Goal: Information Seeking & Learning: Learn about a topic

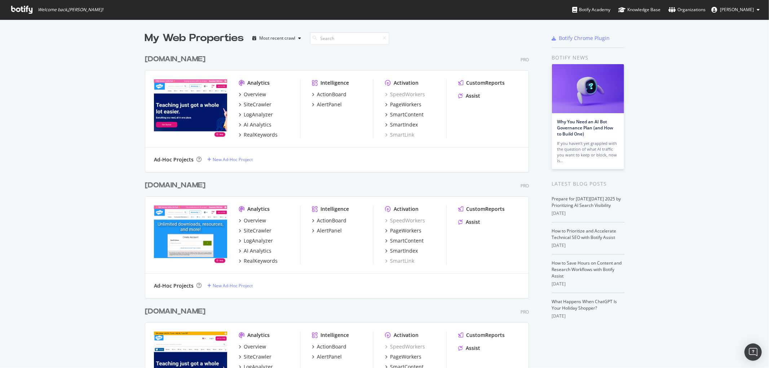
click at [177, 59] on div "[DOMAIN_NAME]" at bounding box center [175, 59] width 61 height 10
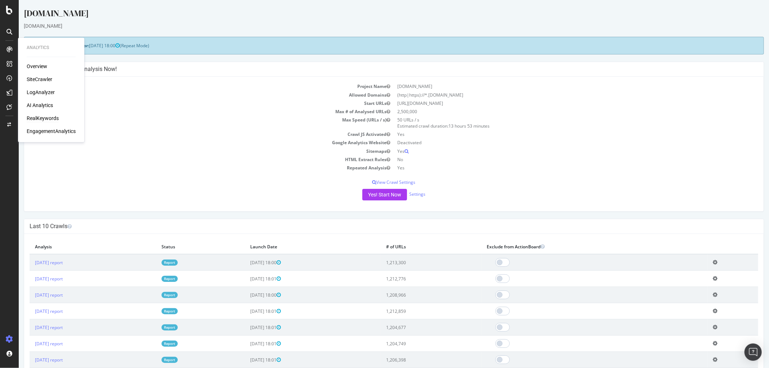
click at [39, 117] on div "RealKeywords" at bounding box center [43, 118] width 32 height 7
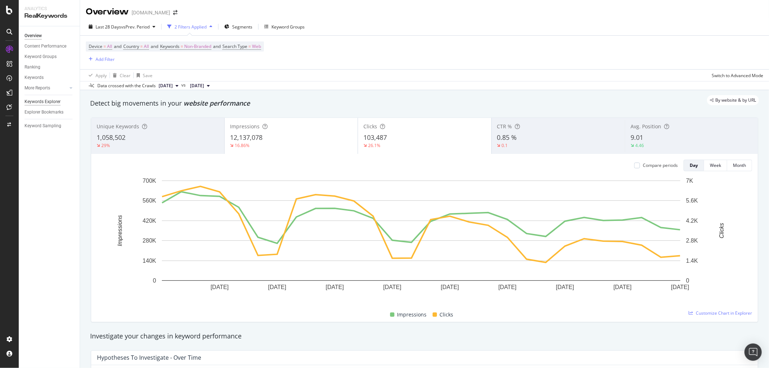
click at [43, 102] on div "Keywords Explorer" at bounding box center [43, 102] width 36 height 8
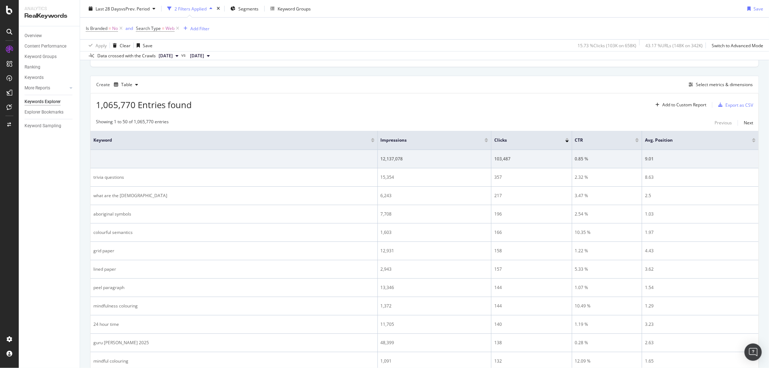
scroll to position [175, 0]
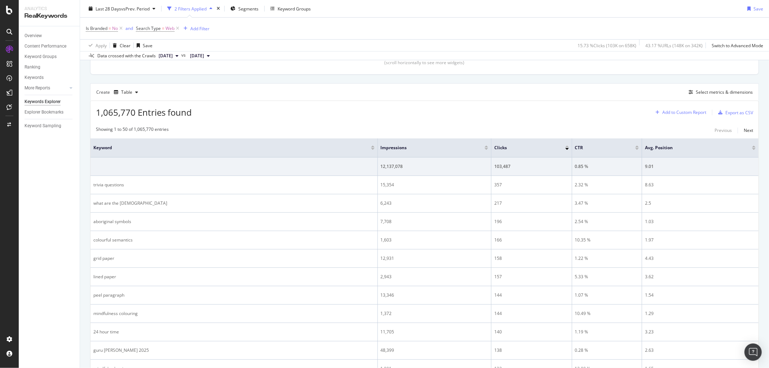
click at [663, 113] on div "Add to Custom Report" at bounding box center [684, 112] width 44 height 4
click at [592, 113] on div "1,065,770 Entries found Add to Custom Report Export as CSV" at bounding box center [424, 110] width 668 height 18
click at [697, 92] on div "Select metrics & dimensions" at bounding box center [724, 92] width 57 height 6
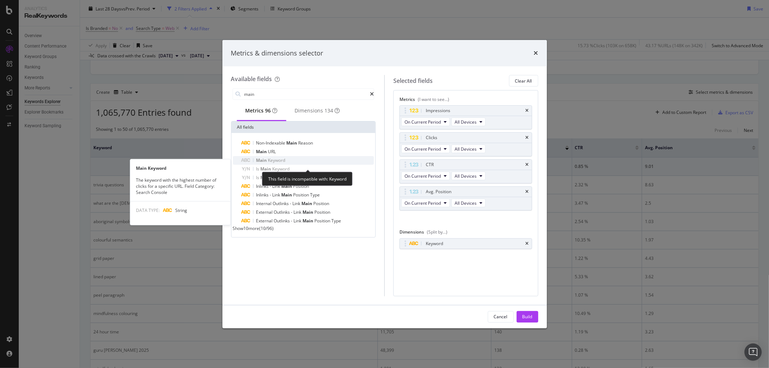
type input "main"
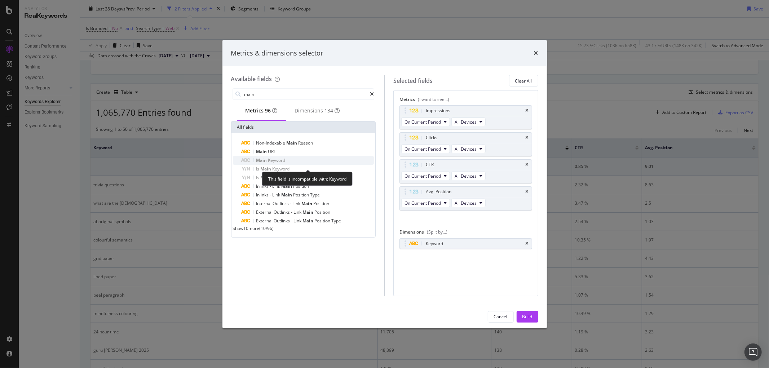
click at [270, 163] on span "Keyword" at bounding box center [276, 160] width 17 height 6
click at [528, 244] on icon "times" at bounding box center [526, 243] width 3 height 4
click at [527, 192] on icon "times" at bounding box center [526, 192] width 3 height 4
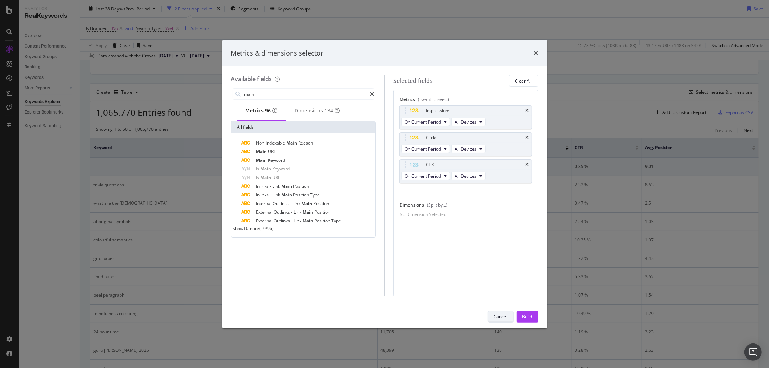
click at [507, 318] on button "Cancel" at bounding box center [501, 317] width 26 height 12
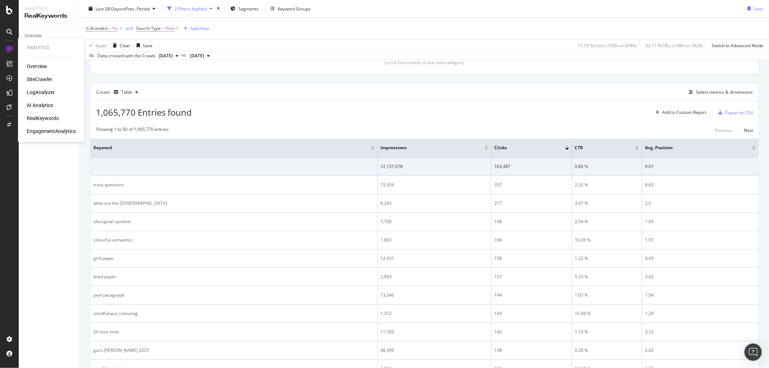
click at [35, 93] on div "LogAnalyzer" at bounding box center [41, 92] width 28 height 7
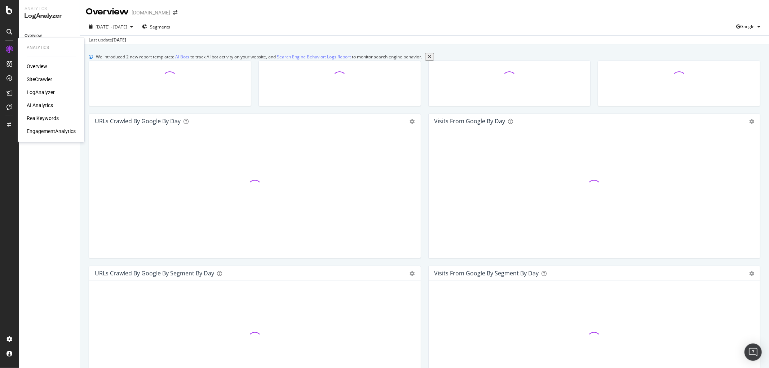
click at [41, 78] on div "SiteCrawler" at bounding box center [40, 79] width 26 height 7
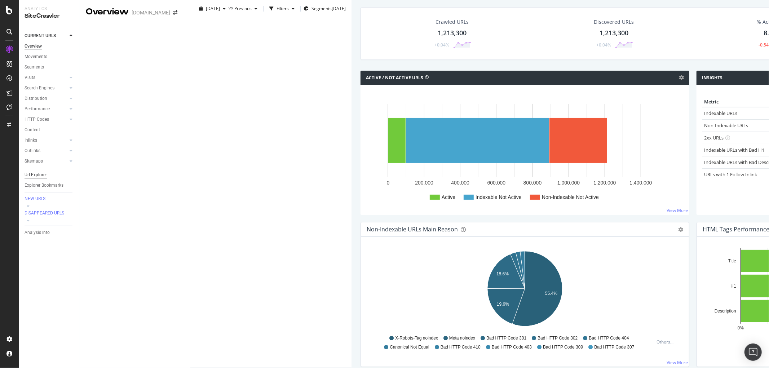
click at [35, 174] on div "Url Explorer" at bounding box center [36, 175] width 22 height 8
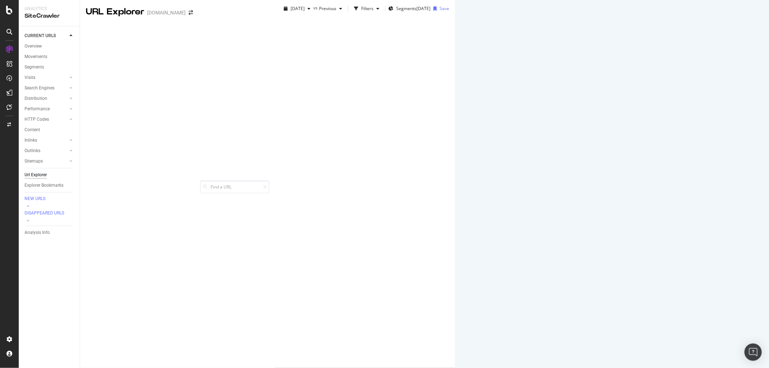
click at [597, 344] on div "Manage Columns" at bounding box center [579, 347] width 35 height 6
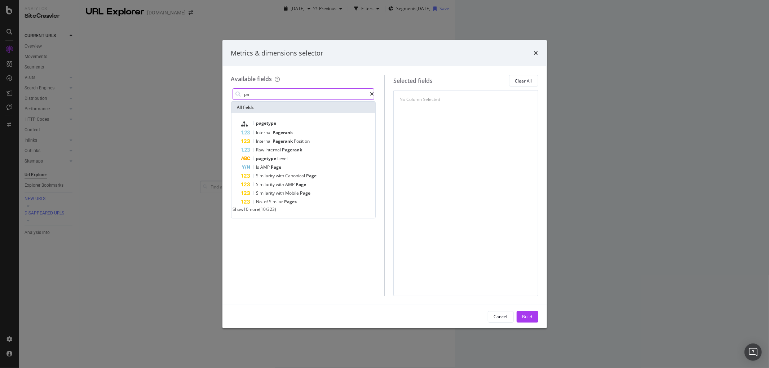
type input "p"
click at [267, 123] on span "URL" at bounding box center [268, 123] width 9 height 6
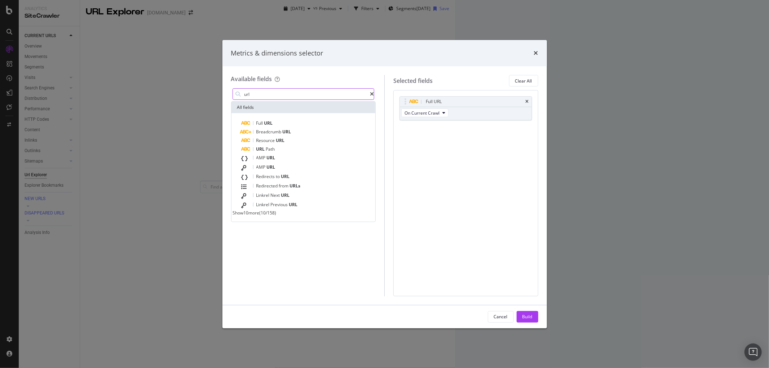
click at [277, 94] on input "url" at bounding box center [307, 94] width 126 height 11
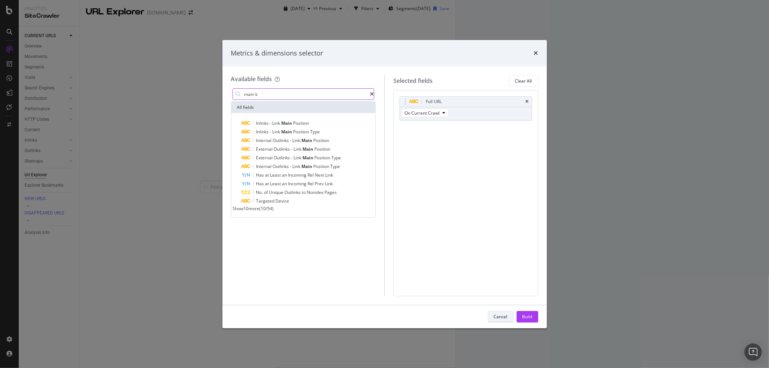
type input "main k"
click at [495, 316] on div "Cancel" at bounding box center [501, 317] width 14 height 6
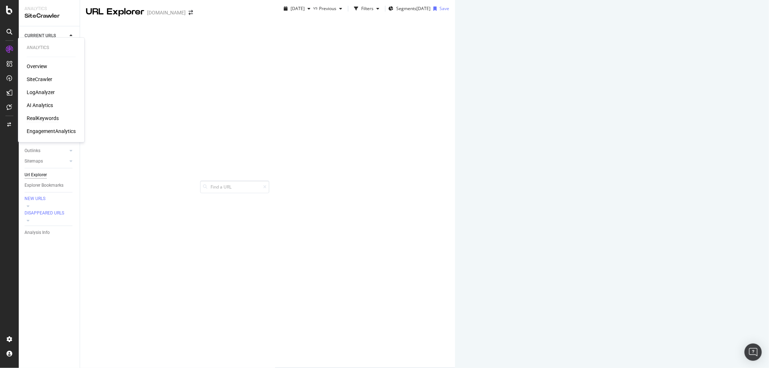
click at [37, 117] on div "RealKeywords" at bounding box center [43, 118] width 32 height 7
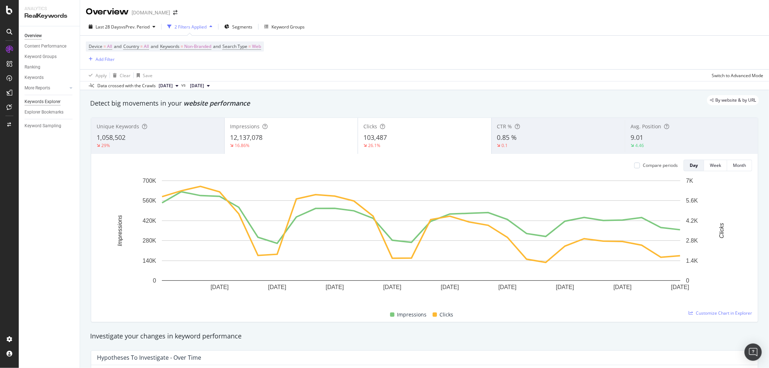
click at [39, 102] on div "Keywords Explorer" at bounding box center [43, 102] width 36 height 8
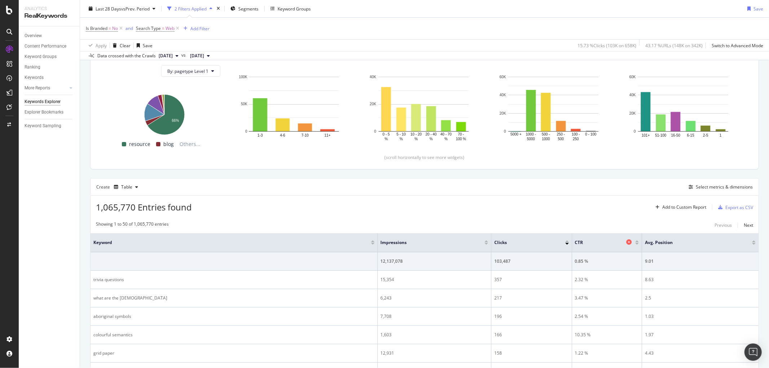
scroll to position [120, 0]
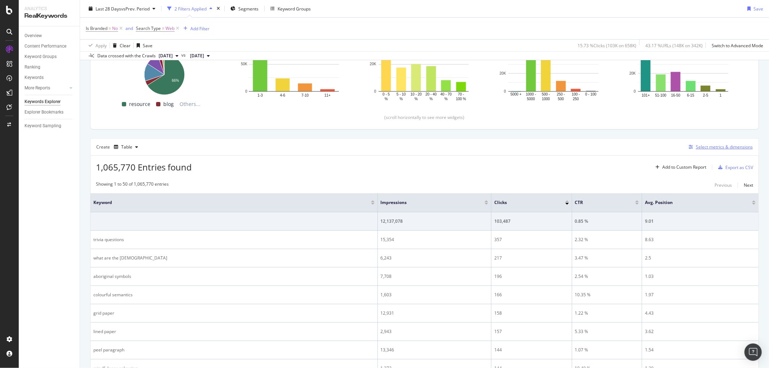
click at [705, 149] on div "Select metrics & dimensions" at bounding box center [724, 147] width 57 height 6
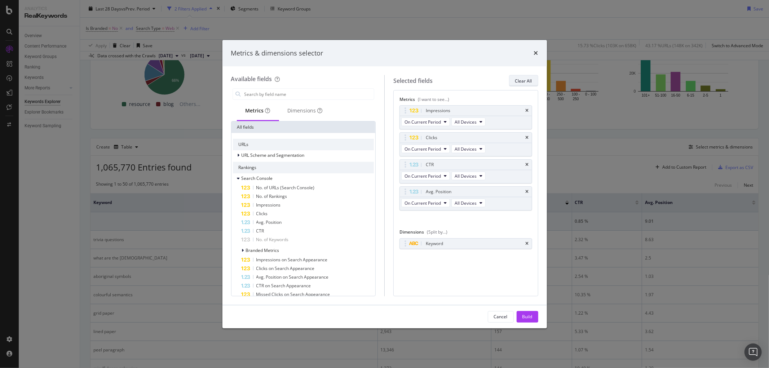
click at [524, 82] on div "Clear All" at bounding box center [523, 81] width 17 height 6
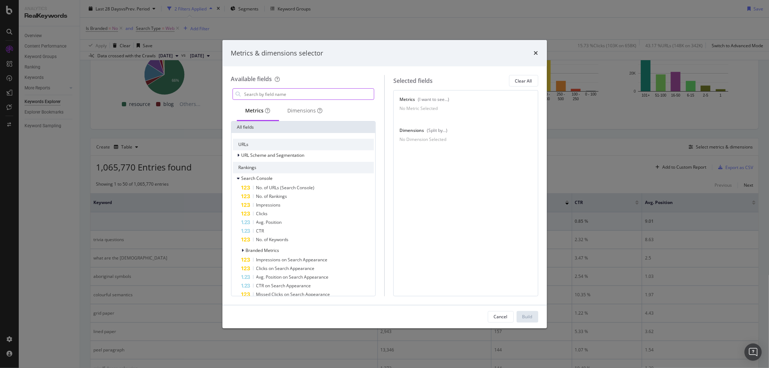
click at [286, 94] on input "modal" at bounding box center [309, 94] width 130 height 11
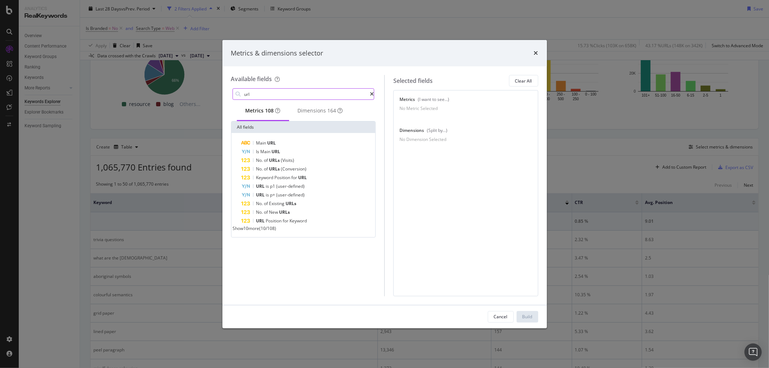
click at [280, 95] on input "url" at bounding box center [307, 94] width 126 height 11
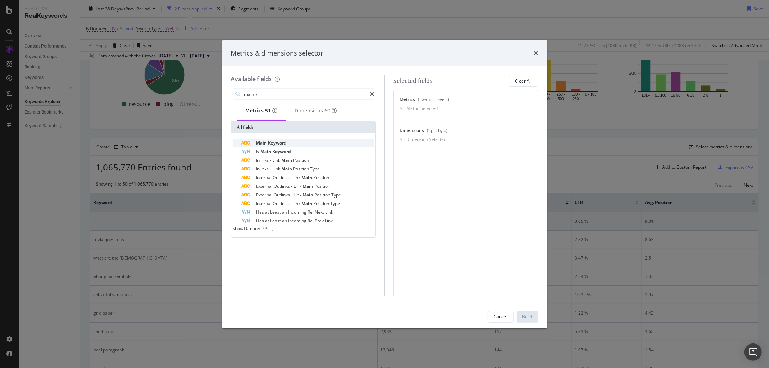
click at [267, 145] on span "Main" at bounding box center [262, 143] width 12 height 6
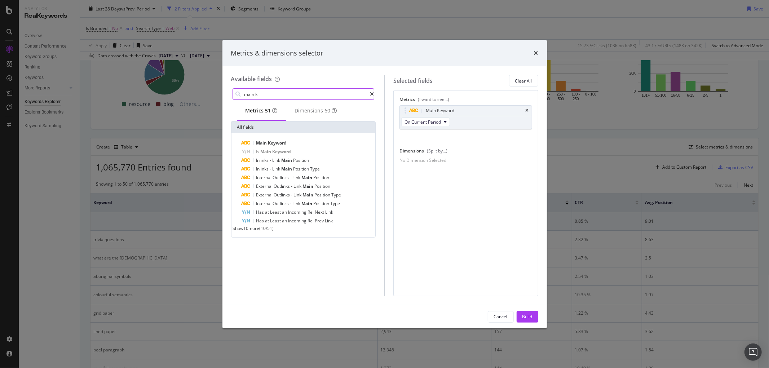
click at [279, 94] on input "main k" at bounding box center [307, 94] width 126 height 11
click at [259, 231] on span "Show 10 more" at bounding box center [246, 228] width 27 height 6
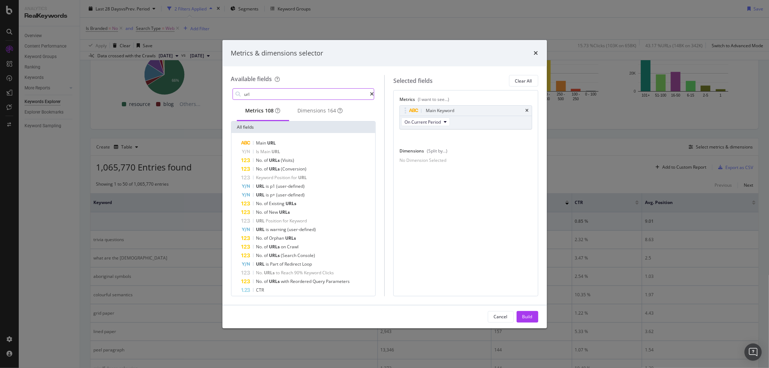
click at [334, 95] on input "url" at bounding box center [307, 94] width 126 height 11
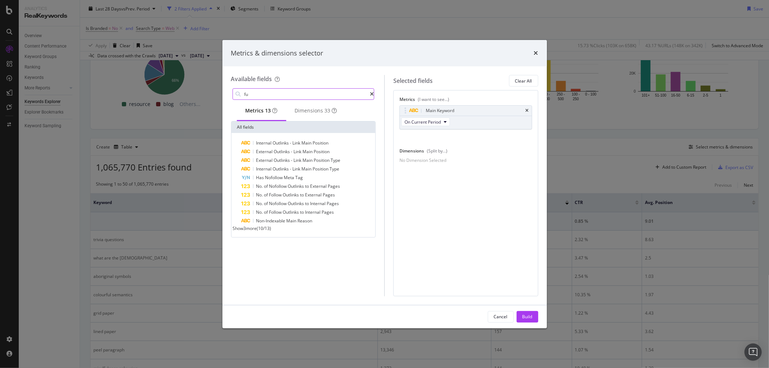
type input "f"
click at [265, 146] on span "Main" at bounding box center [261, 143] width 11 height 6
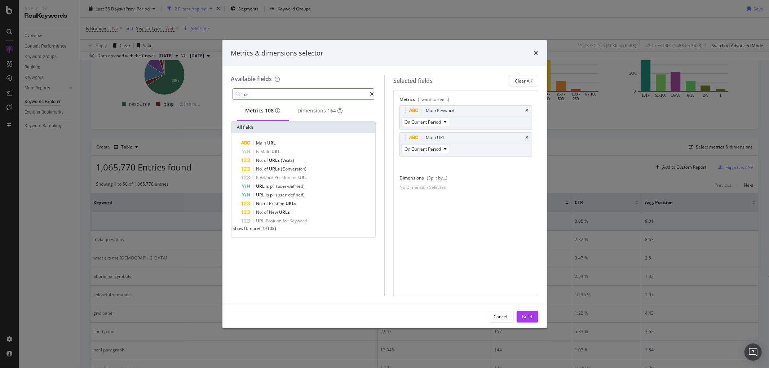
click at [286, 91] on input "url" at bounding box center [307, 94] width 126 height 11
click at [273, 145] on span "Impressions" at bounding box center [269, 143] width 26 height 6
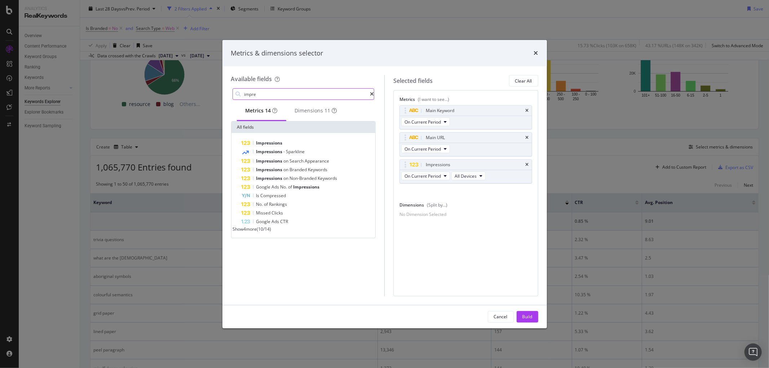
click at [280, 92] on input "impre" at bounding box center [307, 94] width 126 height 11
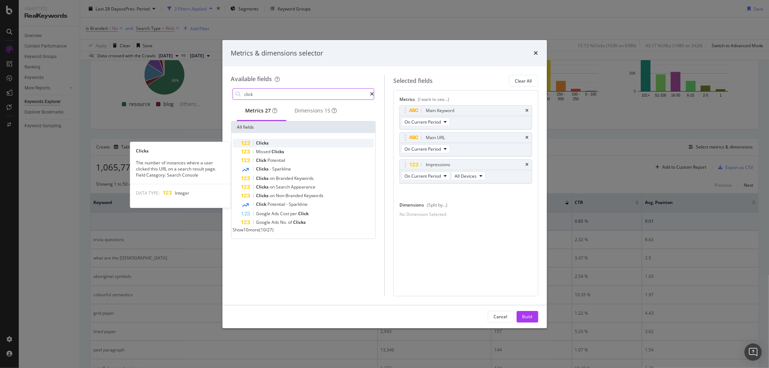
type input "click"
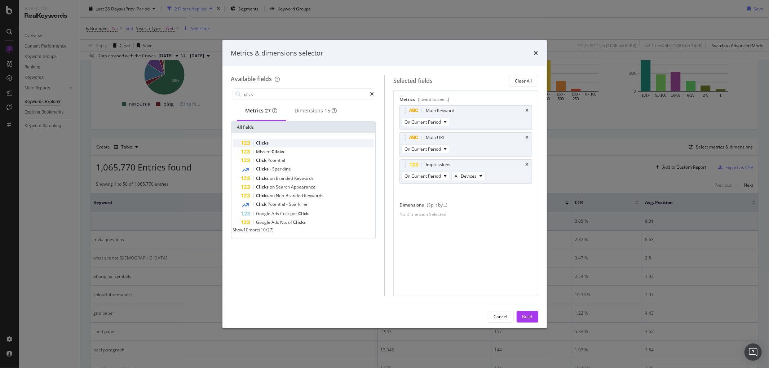
click at [262, 146] on span "Clicks" at bounding box center [262, 143] width 13 height 6
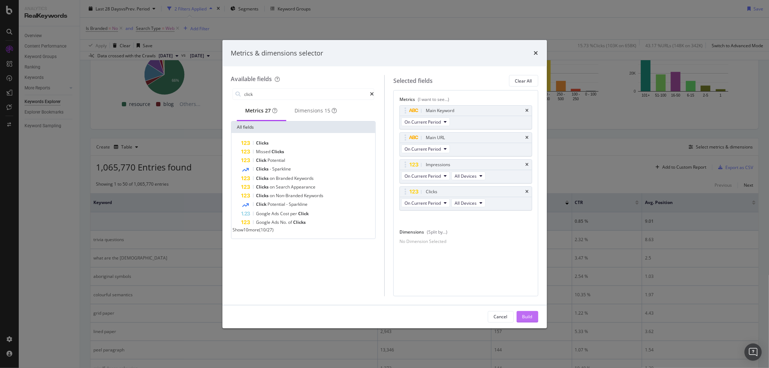
click at [530, 318] on div "Build" at bounding box center [527, 317] width 10 height 6
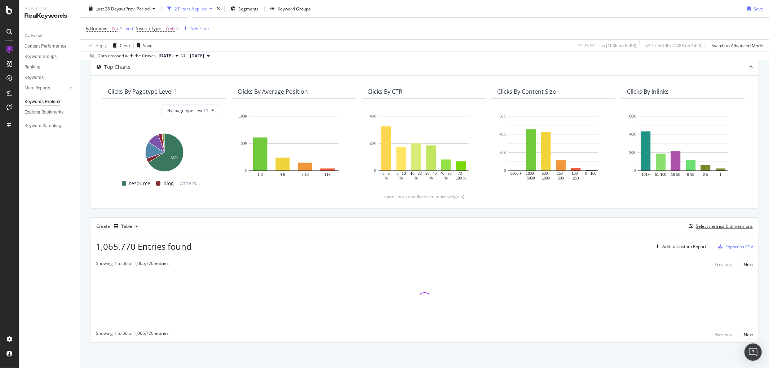
scroll to position [41, 0]
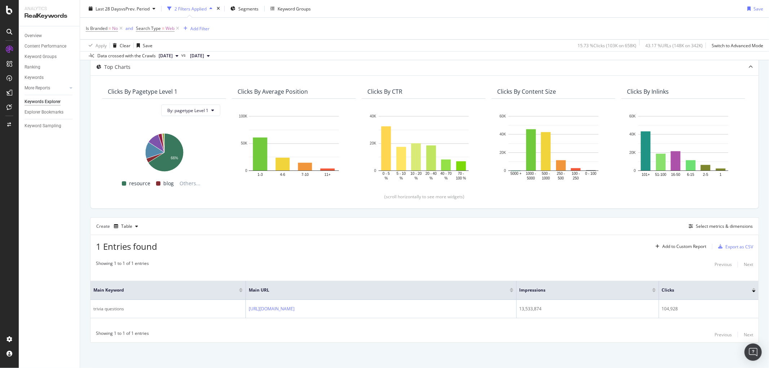
click at [86, 225] on div "By website Top Charts Clicks By pagetype Level 1 By: pagetype Level 1 Hold CTRL…" at bounding box center [424, 202] width 689 height 330
click at [708, 225] on div "Select metrics & dimensions" at bounding box center [724, 226] width 57 height 6
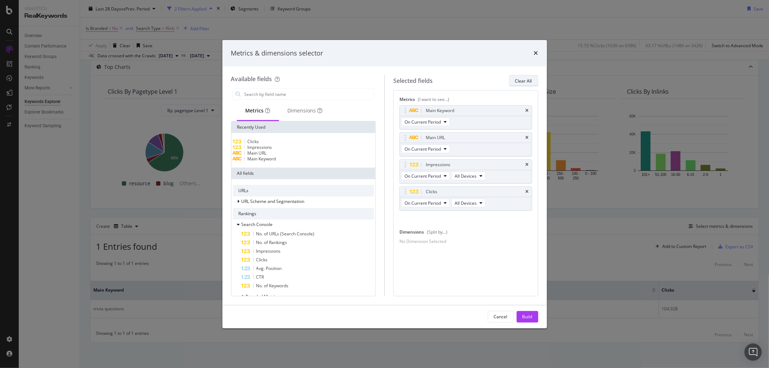
click at [523, 78] on div "Clear All" at bounding box center [523, 81] width 17 height 6
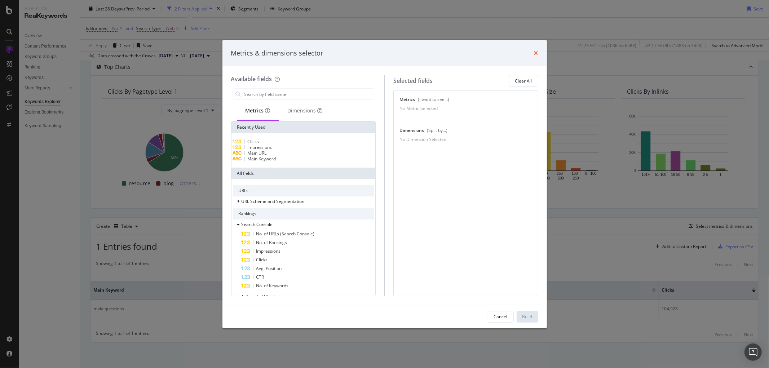
click at [535, 53] on icon "times" at bounding box center [536, 53] width 4 height 6
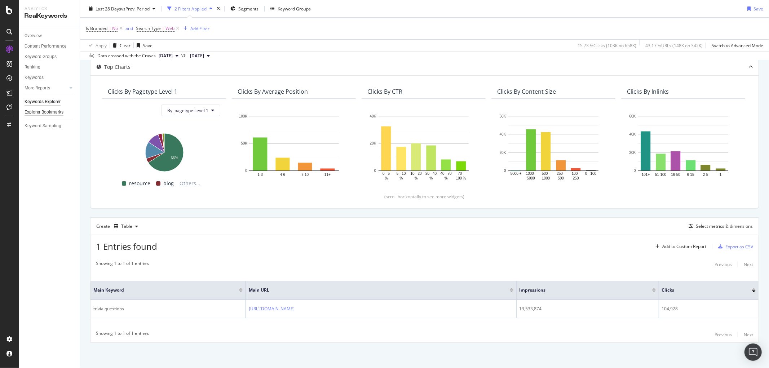
click at [34, 109] on div "Explorer Bookmarks" at bounding box center [44, 112] width 39 height 8
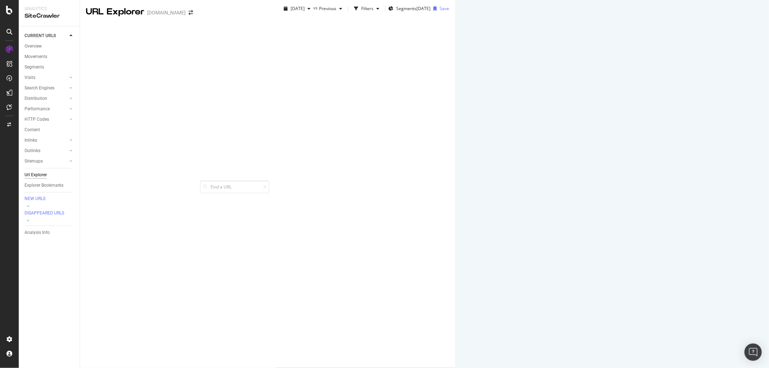
click at [597, 344] on div "Manage Columns" at bounding box center [579, 347] width 35 height 6
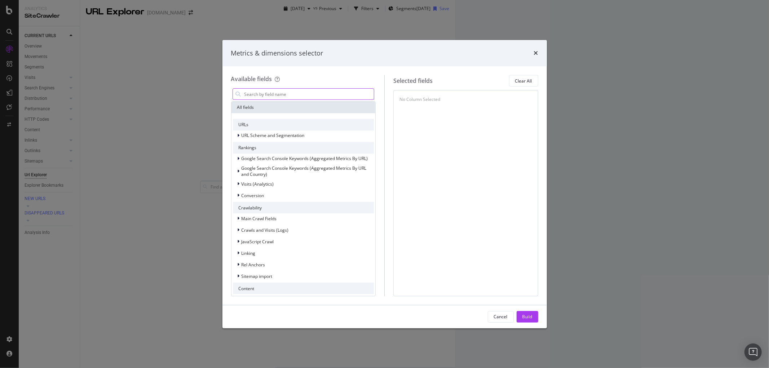
click at [318, 94] on input "modal" at bounding box center [309, 94] width 130 height 11
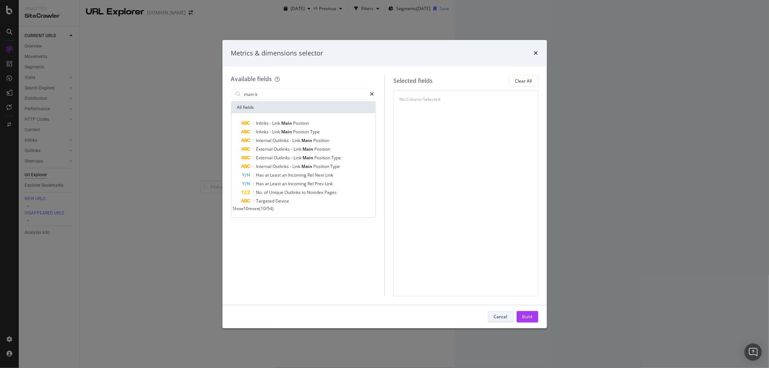
type input "main k"
click at [498, 316] on div "Cancel" at bounding box center [501, 317] width 14 height 6
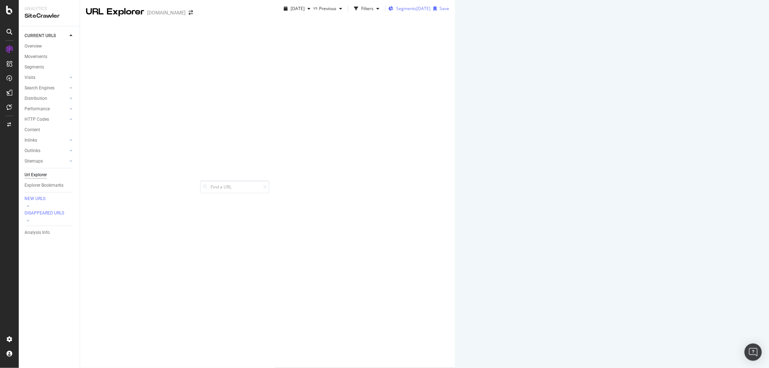
click at [396, 12] on span "Segments" at bounding box center [406, 8] width 20 height 6
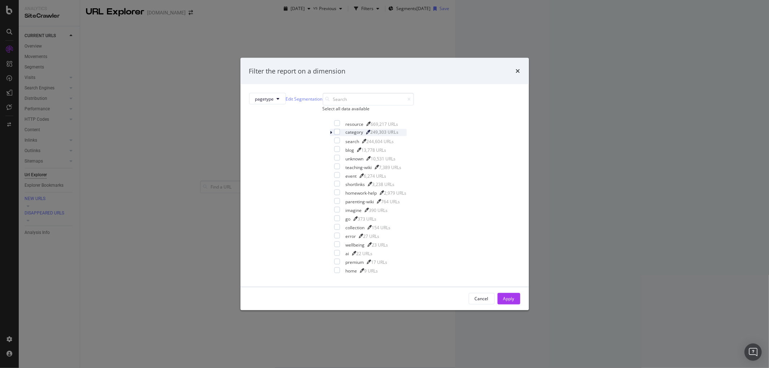
click at [330, 135] on icon "modal" at bounding box center [331, 132] width 2 height 4
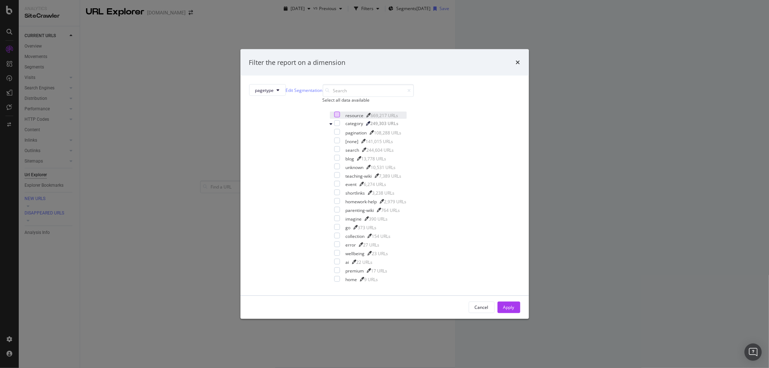
drag, startPoint x: 323, startPoint y: 148, endPoint x: 321, endPoint y: 155, distance: 6.9
click at [334, 117] on div "modal" at bounding box center [337, 115] width 6 height 6
click at [334, 126] on div "modal" at bounding box center [337, 123] width 6 height 6
click at [503, 304] on div "Apply" at bounding box center [508, 307] width 11 height 6
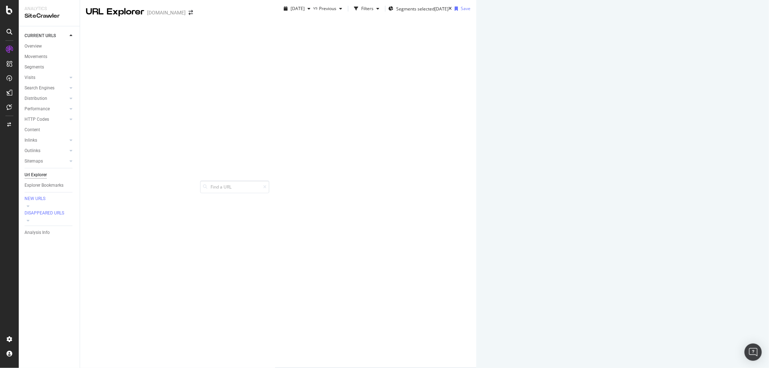
click at [616, 344] on div "Manage Columns" at bounding box center [597, 347] width 35 height 6
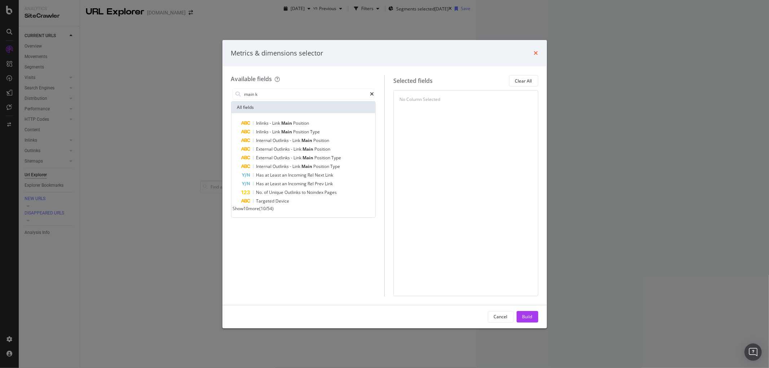
type input "main k"
click at [534, 50] on icon "times" at bounding box center [536, 53] width 4 height 6
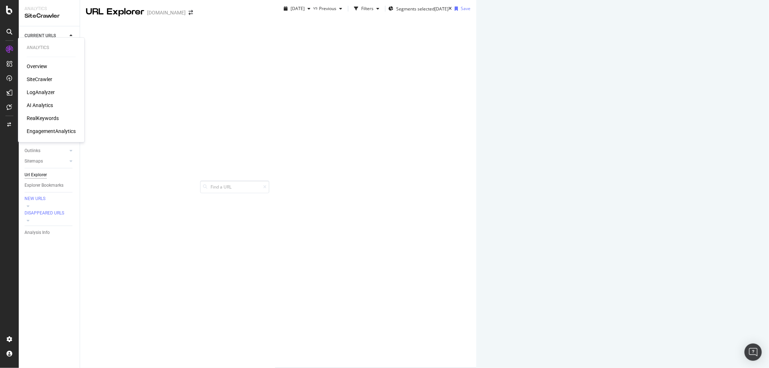
click at [42, 79] on div "SiteCrawler" at bounding box center [40, 79] width 26 height 7
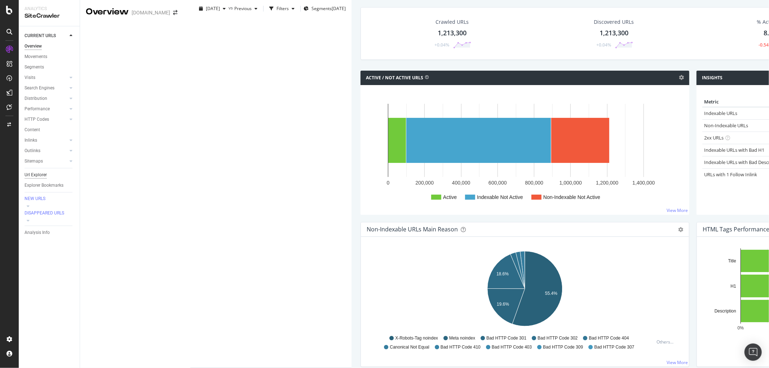
click at [37, 175] on div "Url Explorer" at bounding box center [36, 175] width 22 height 8
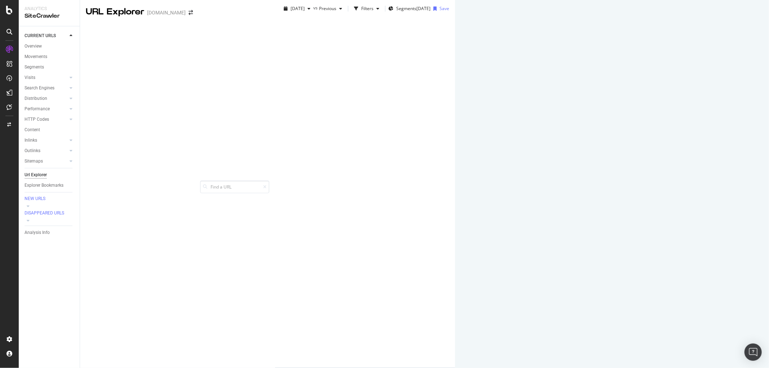
click at [597, 344] on div "Manage Columns" at bounding box center [579, 347] width 35 height 6
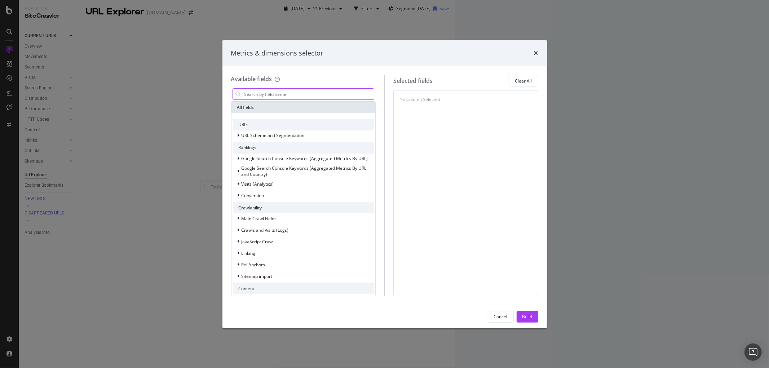
click at [316, 95] on input "modal" at bounding box center [309, 94] width 130 height 11
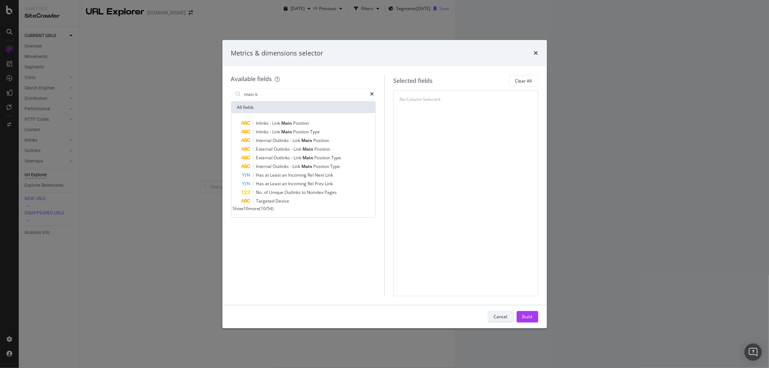
type input "main k"
click at [500, 315] on div "Cancel" at bounding box center [501, 317] width 14 height 6
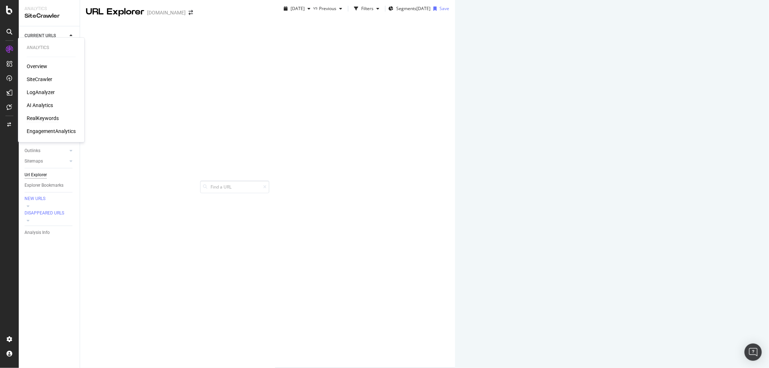
click at [38, 118] on div "RealKeywords" at bounding box center [43, 118] width 32 height 7
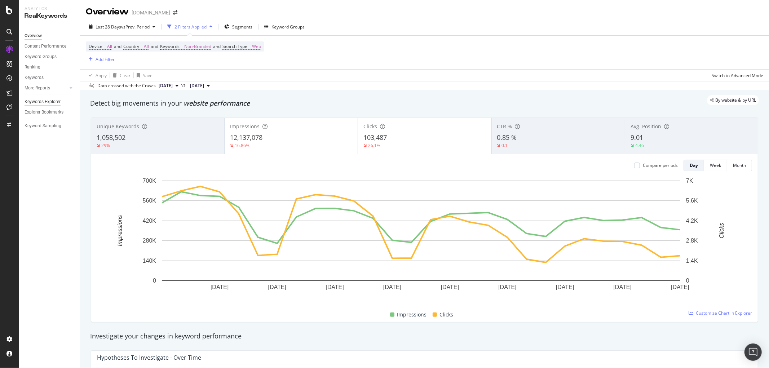
click at [39, 102] on div "Keywords Explorer" at bounding box center [43, 102] width 36 height 8
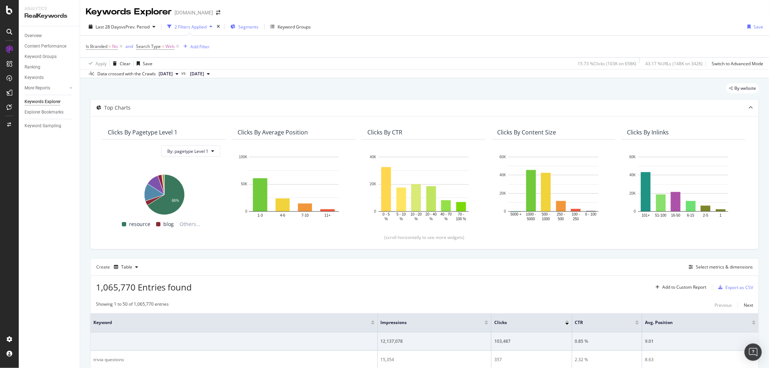
click at [249, 27] on span "Segments" at bounding box center [248, 27] width 20 height 6
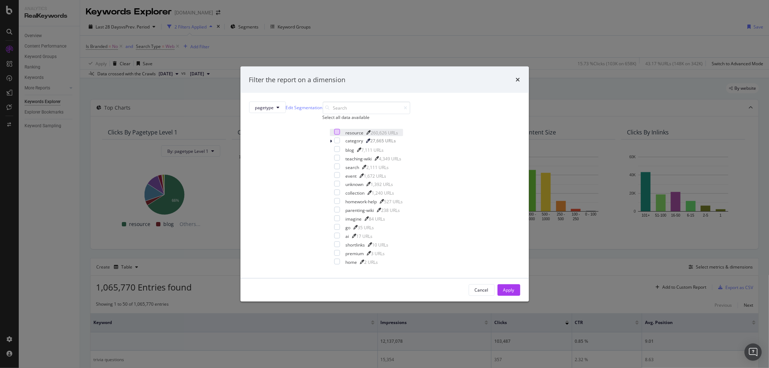
click at [334, 135] on div "modal" at bounding box center [337, 132] width 6 height 6
click at [334, 143] on div "modal" at bounding box center [337, 141] width 6 height 6
click at [503, 293] on div "Apply" at bounding box center [508, 290] width 11 height 6
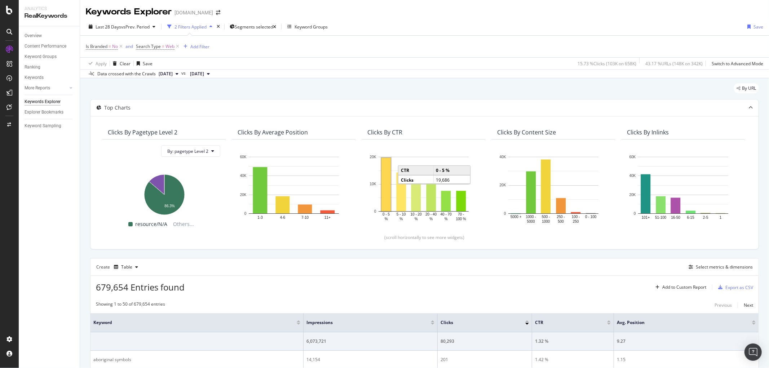
click at [63, 226] on div "Overview Content Performance Keyword Groups Ranking Keywords More Reports Count…" at bounding box center [49, 197] width 61 height 342
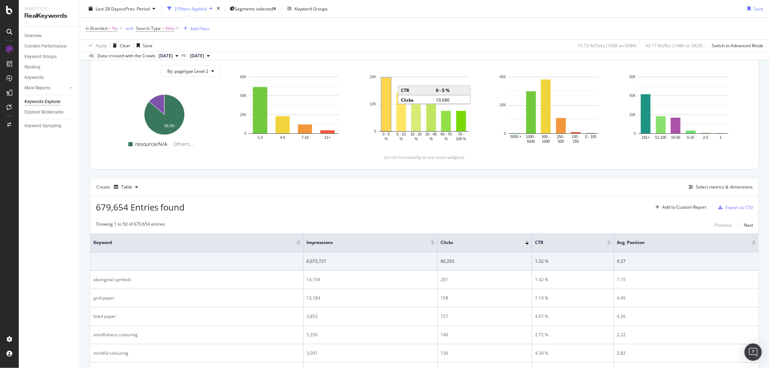
scroll to position [120, 0]
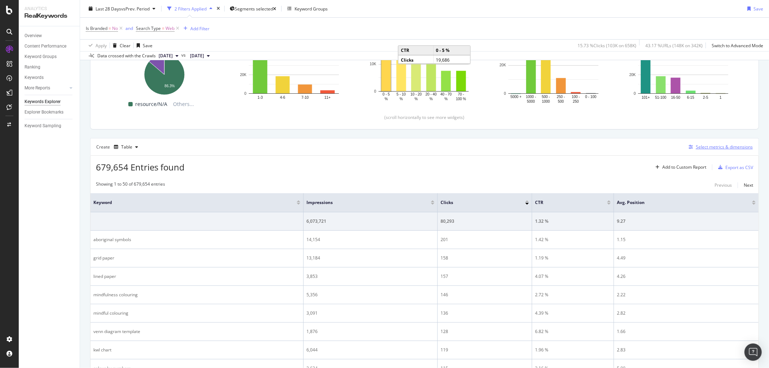
click at [703, 148] on div "Select metrics & dimensions" at bounding box center [724, 147] width 57 height 6
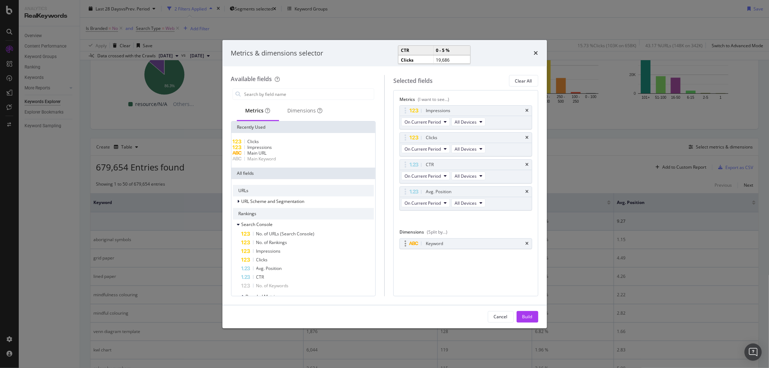
click at [527, 246] on div "Keyword" at bounding box center [466, 244] width 132 height 10
click at [527, 243] on icon "times" at bounding box center [526, 243] width 3 height 4
click at [284, 92] on input "modal" at bounding box center [309, 94] width 130 height 11
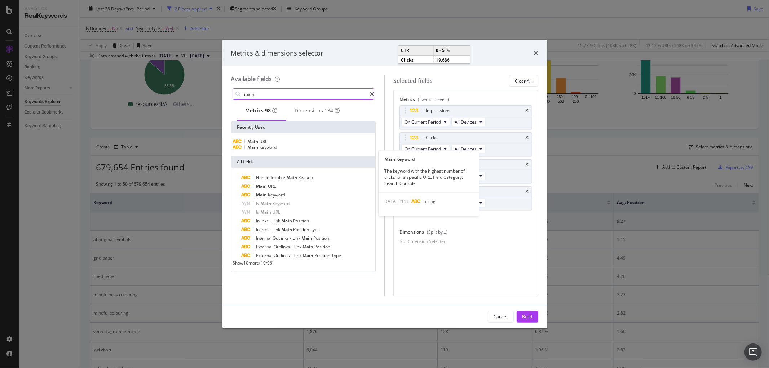
type input "main"
click at [274, 150] on span "Keyword" at bounding box center [267, 147] width 17 height 6
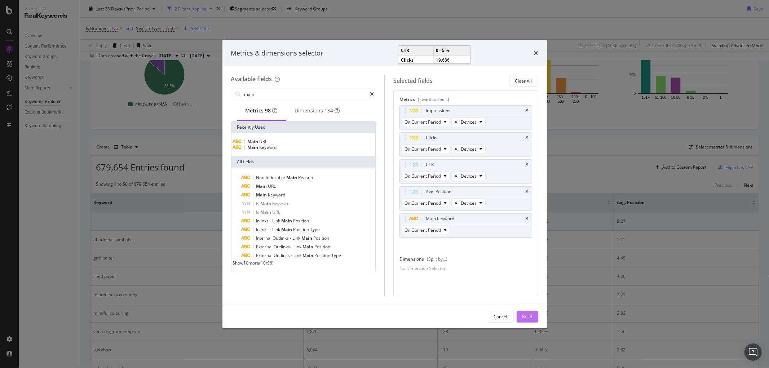
click at [523, 317] on div "Build" at bounding box center [527, 317] width 10 height 6
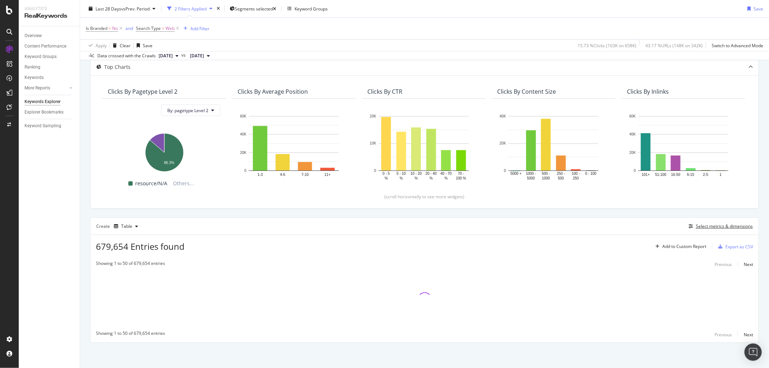
scroll to position [41, 0]
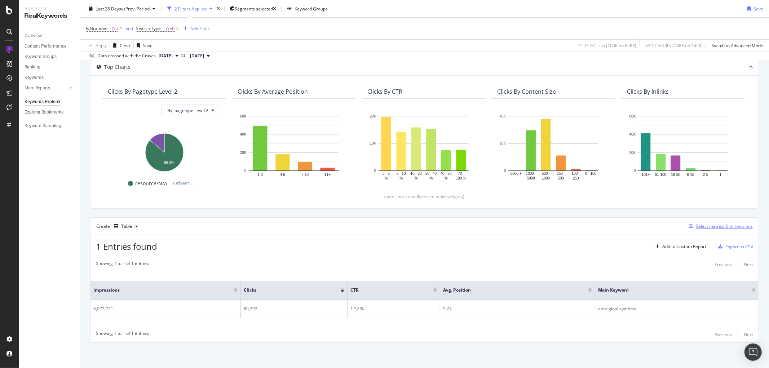
click at [705, 227] on div "Select metrics & dimensions" at bounding box center [724, 226] width 57 height 6
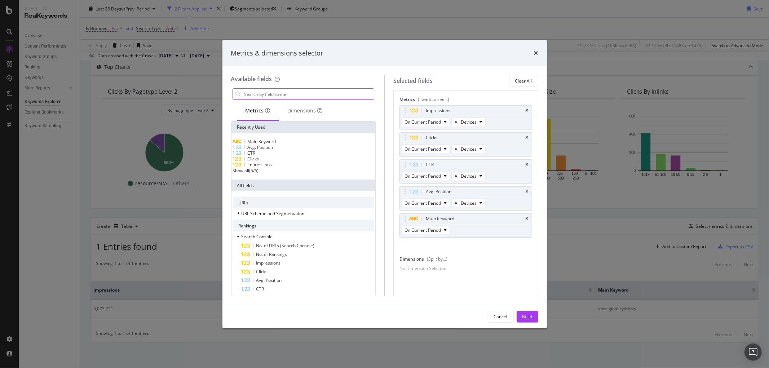
click at [276, 92] on input "modal" at bounding box center [309, 94] width 130 height 11
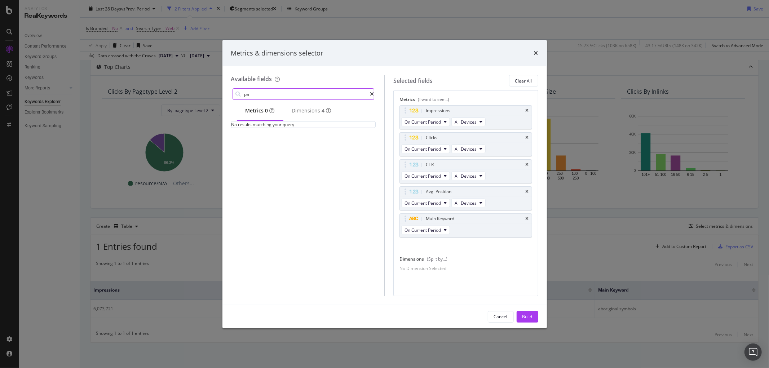
type input "p"
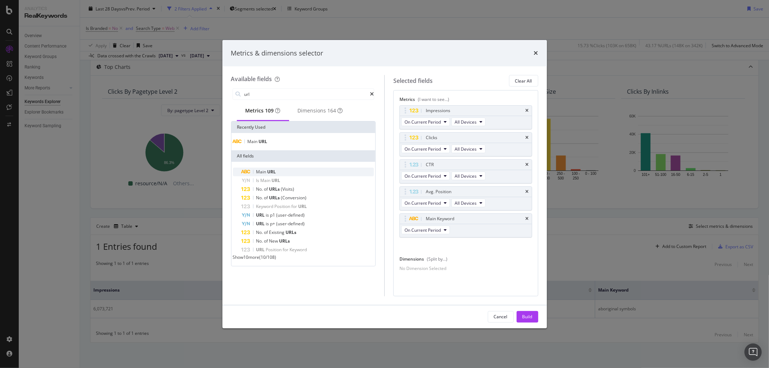
click at [263, 175] on span "Main" at bounding box center [261, 172] width 11 height 6
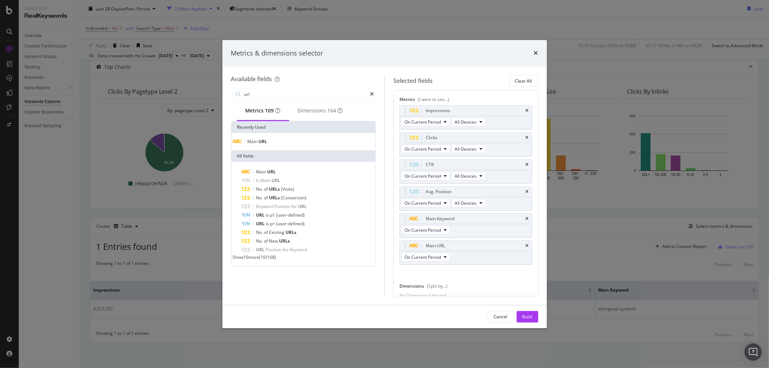
scroll to position [30, 0]
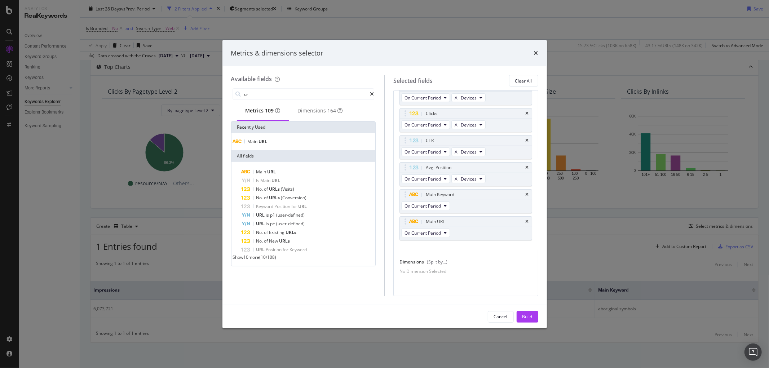
click at [446, 269] on div "No Dimension Selected" at bounding box center [422, 271] width 47 height 6
click at [525, 219] on icon "times" at bounding box center [526, 221] width 3 height 4
click at [525, 217] on icon "times" at bounding box center [526, 219] width 3 height 4
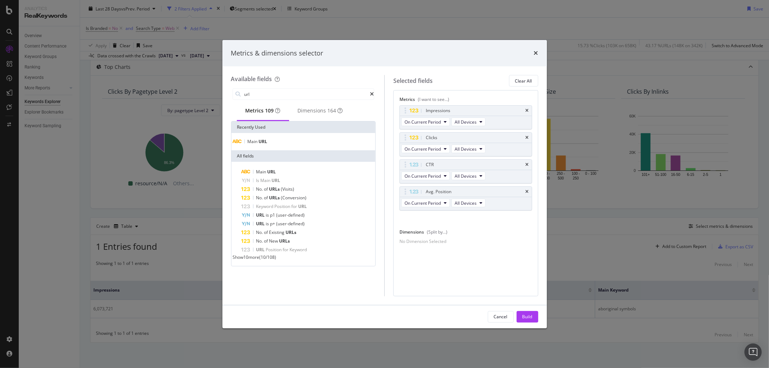
scroll to position [0, 0]
click at [314, 112] on div "Dimensions 164" at bounding box center [320, 110] width 45 height 7
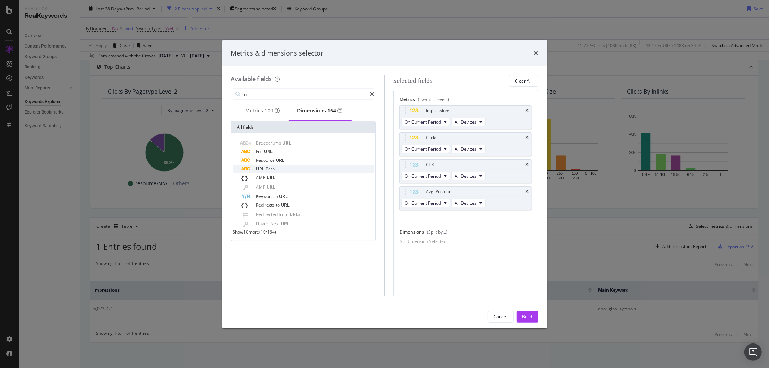
click at [271, 171] on span "Path" at bounding box center [270, 169] width 9 height 6
click at [274, 155] on div "Full URL" at bounding box center [307, 151] width 133 height 9
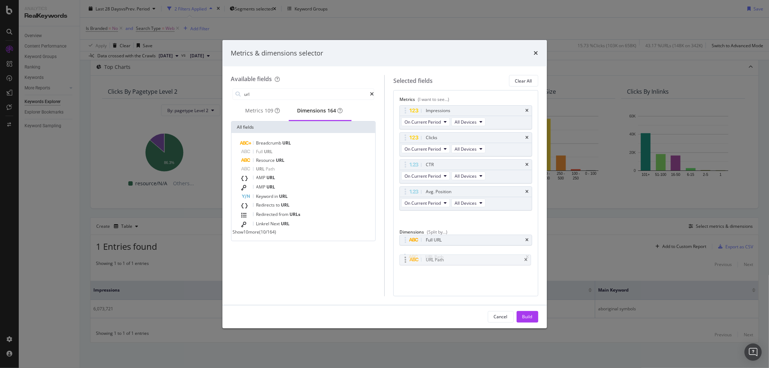
drag, startPoint x: 406, startPoint y: 243, endPoint x: 405, endPoint y: 259, distance: 15.9
drag, startPoint x: 525, startPoint y: 257, endPoint x: 502, endPoint y: 255, distance: 23.5
click at [525, 257] on icon "times" at bounding box center [526, 257] width 3 height 4
click at [284, 94] on input "url" at bounding box center [307, 94] width 126 height 11
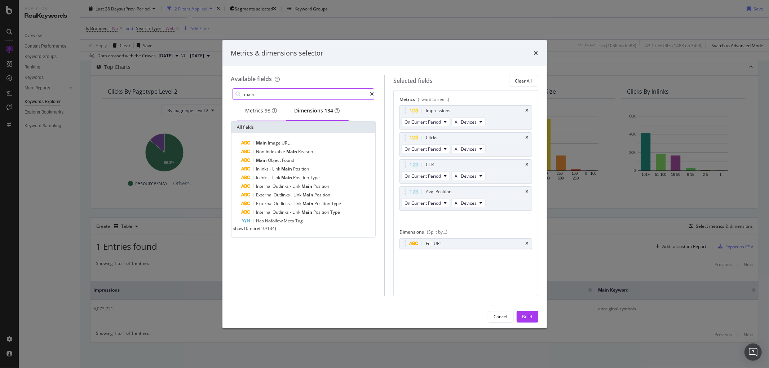
type input "main"
click at [253, 112] on div "Metrics 98" at bounding box center [261, 110] width 32 height 7
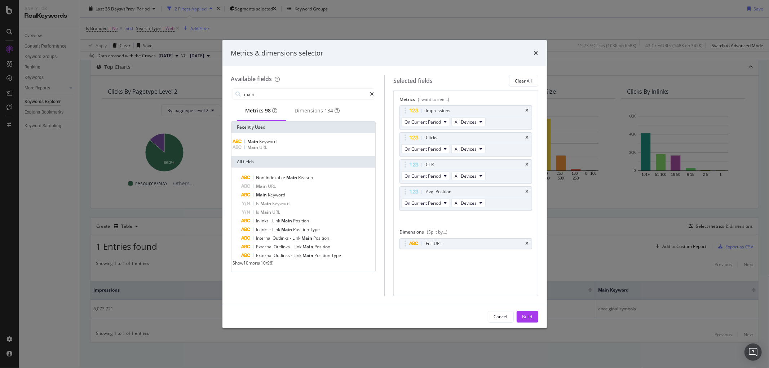
click at [264, 145] on span "Keyword" at bounding box center [267, 141] width 17 height 6
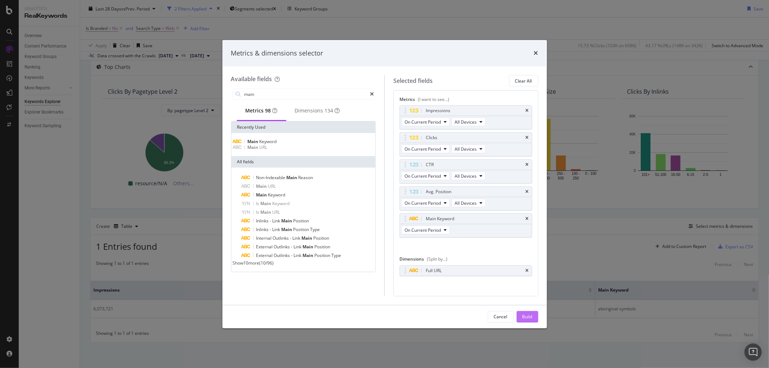
click at [530, 317] on div "Build" at bounding box center [527, 317] width 10 height 6
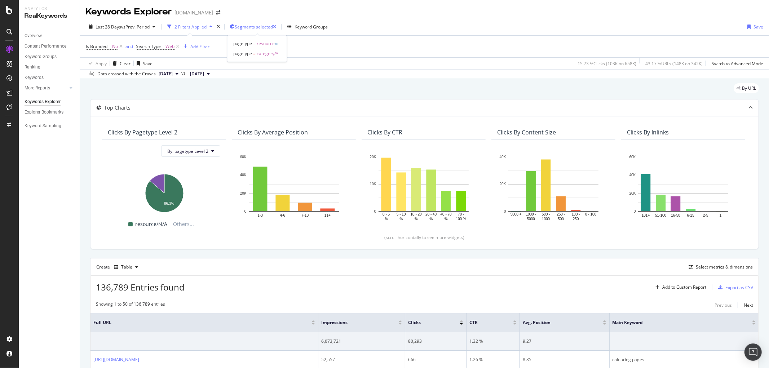
click at [242, 24] on span "Segments selected" at bounding box center [254, 27] width 38 height 6
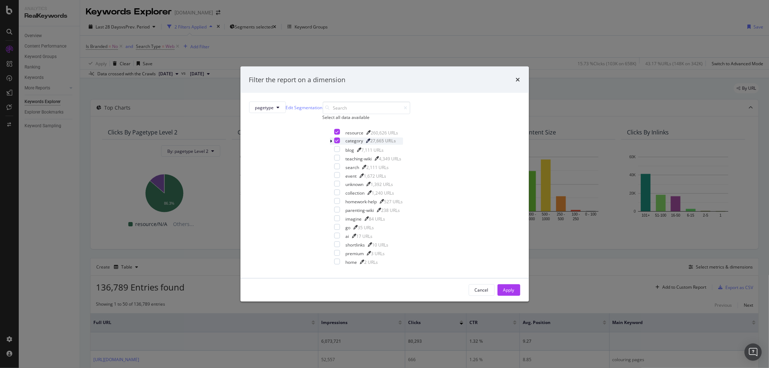
click at [335, 142] on icon "modal" at bounding box center [336, 141] width 3 height 4
click at [503, 293] on div "Apply" at bounding box center [508, 290] width 11 height 6
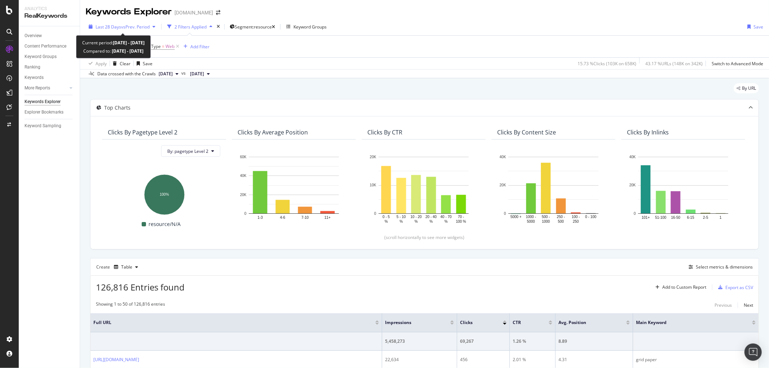
click at [153, 26] on div "button" at bounding box center [154, 27] width 9 height 4
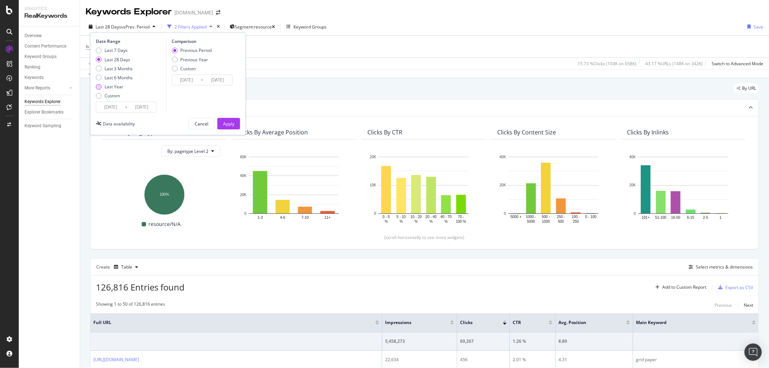
click at [98, 86] on div "Last Year" at bounding box center [99, 87] width 6 height 6
type input "[DATE]"
click at [225, 124] on div "Apply" at bounding box center [228, 124] width 11 height 6
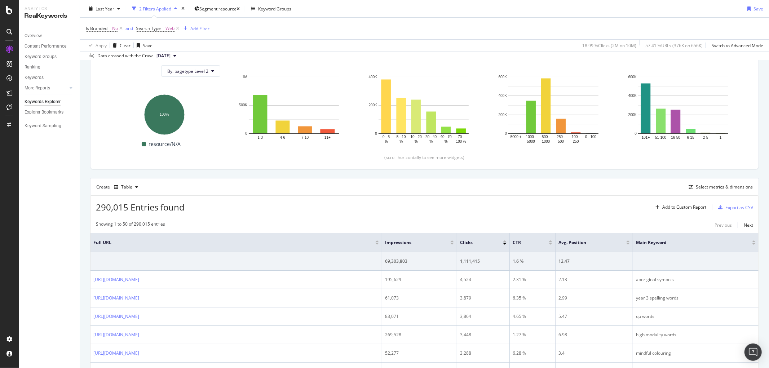
scroll to position [120, 0]
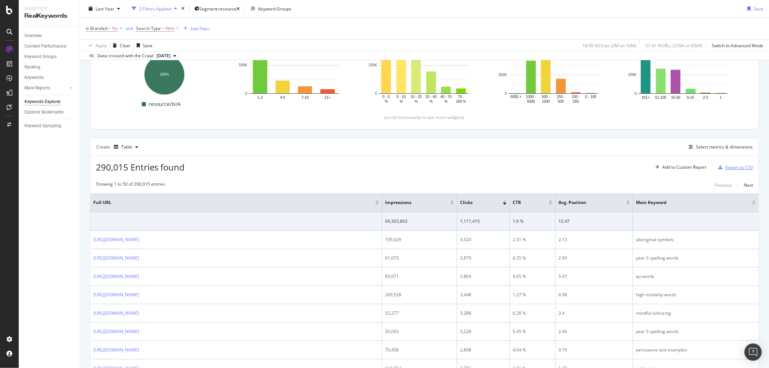
click at [726, 168] on div "Export as CSV" at bounding box center [739, 167] width 28 height 6
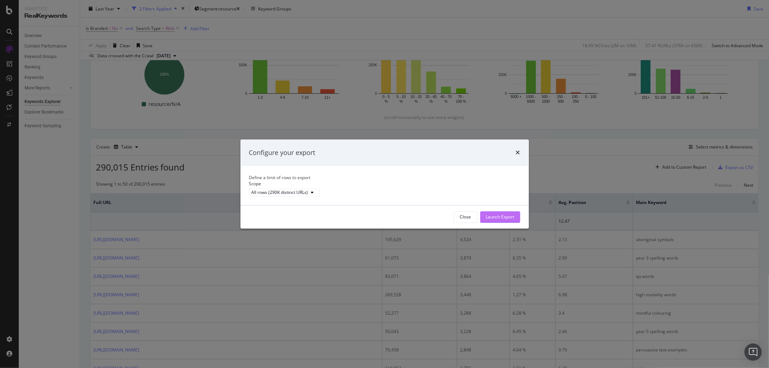
click at [493, 220] on div "Launch Export" at bounding box center [500, 217] width 28 height 6
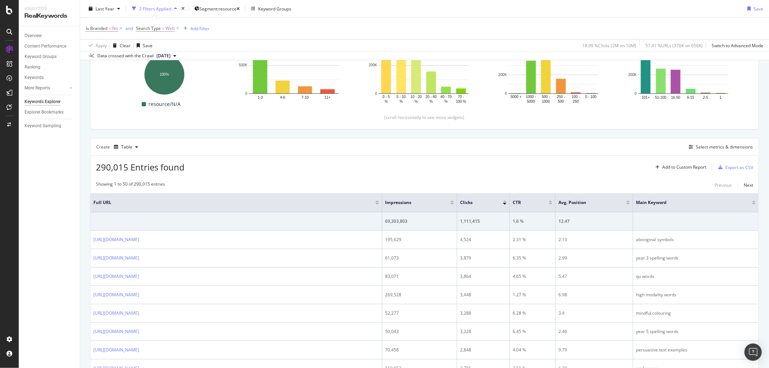
click at [510, 6] on div "Last Year 2 Filters Applied Segment: resource Keyword Groups Save" at bounding box center [424, 10] width 689 height 14
